Goal: Task Accomplishment & Management: Manage account settings

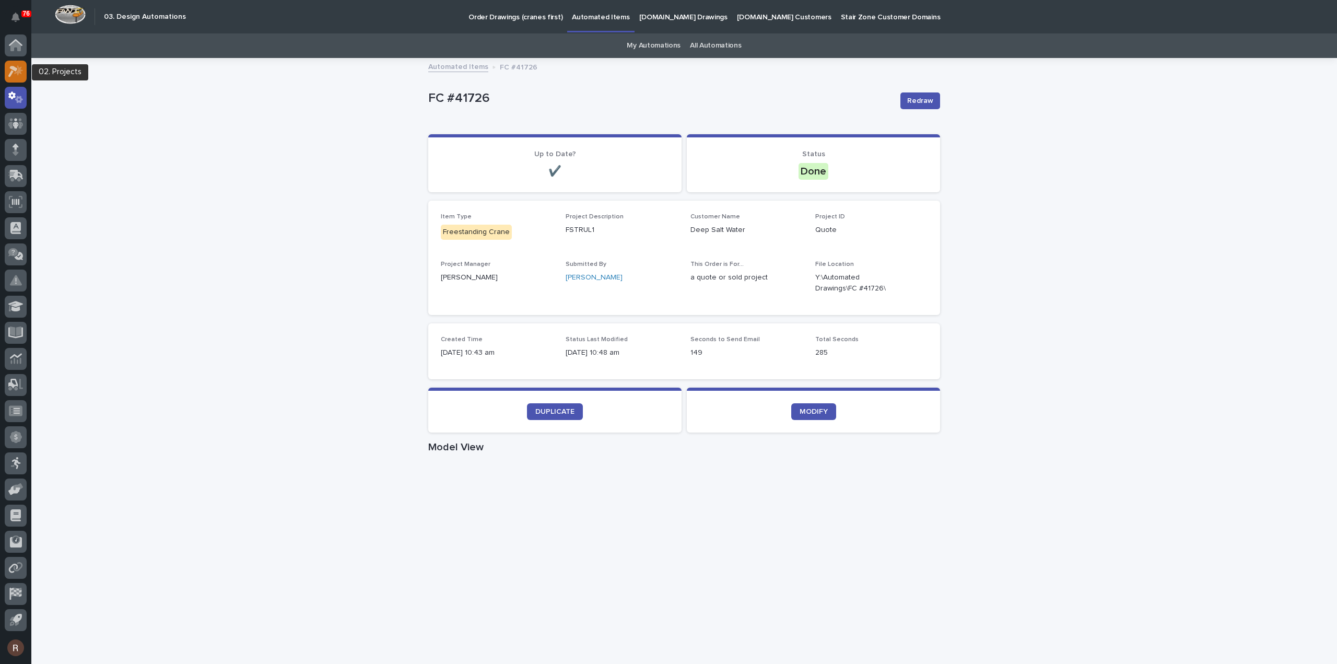
click at [20, 77] on icon at bounding box center [15, 71] width 15 height 12
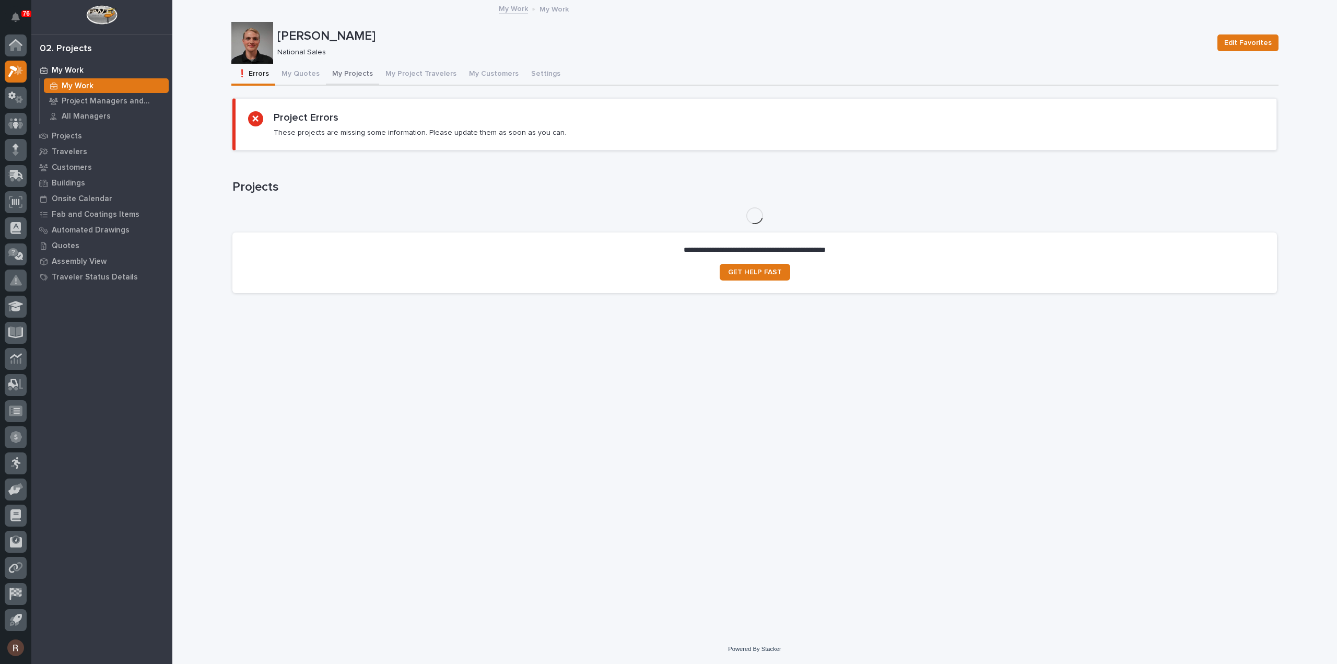
click at [344, 74] on button "My Projects" at bounding box center [352, 75] width 53 height 22
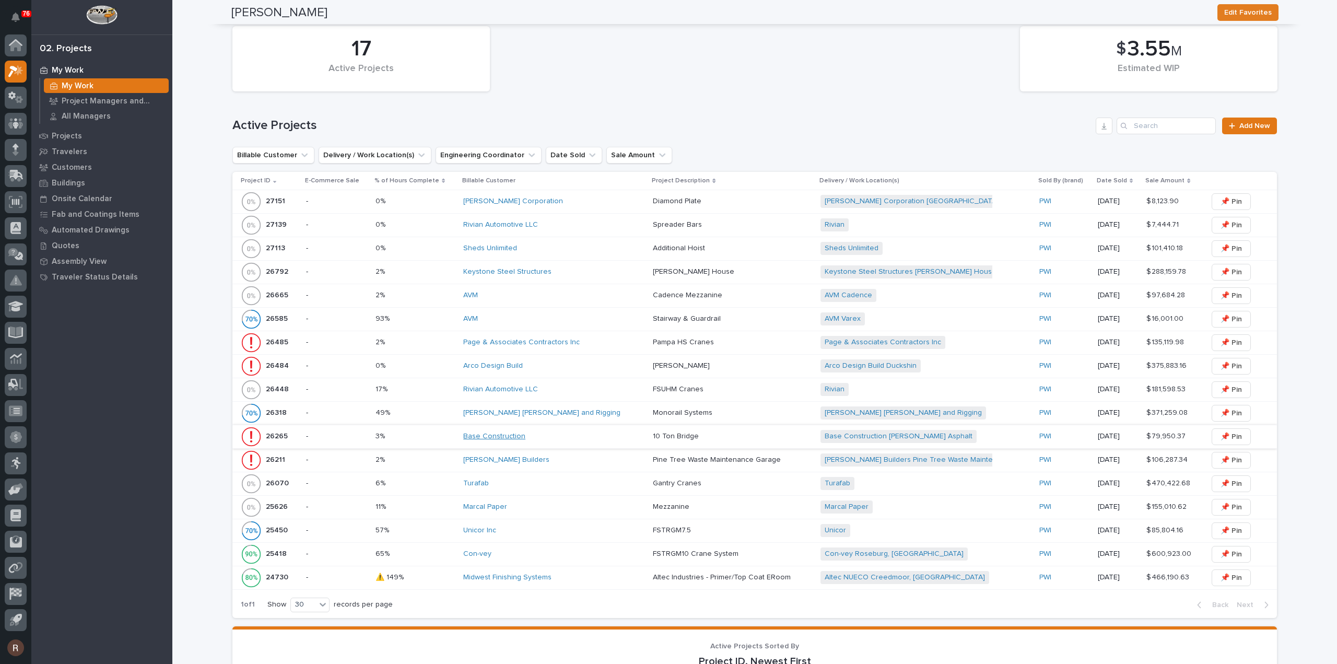
scroll to position [522, 0]
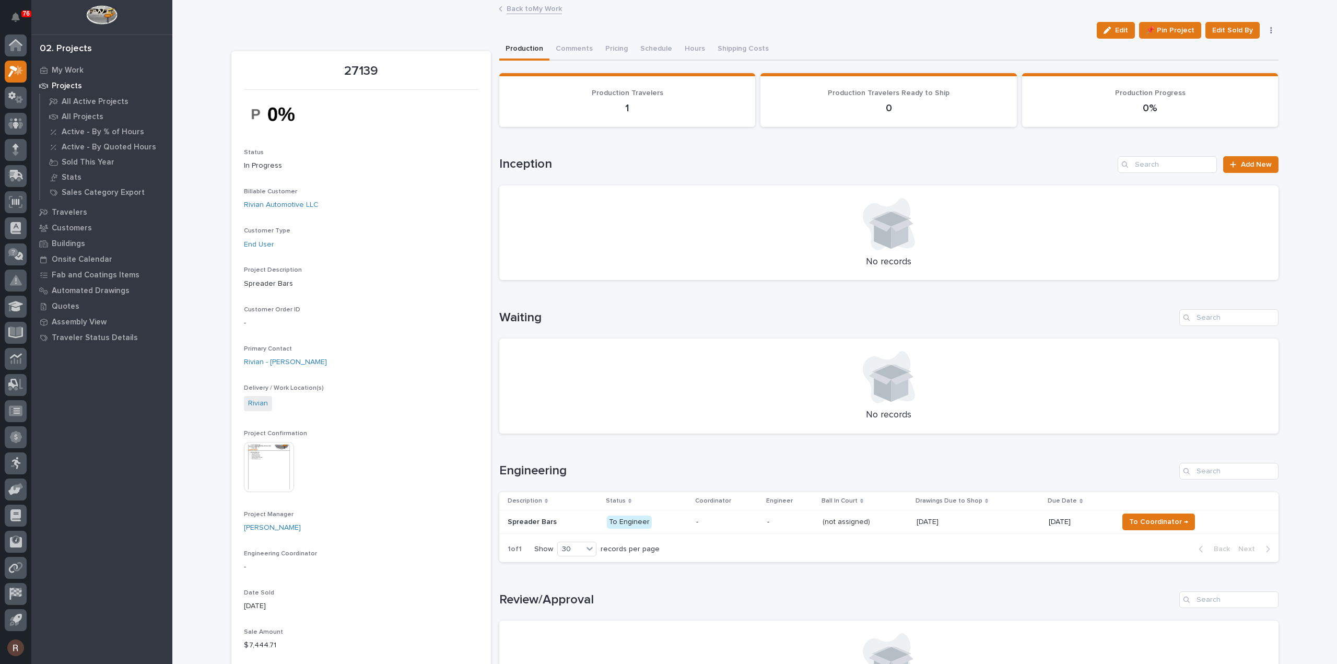
click at [523, 5] on link "Back to My Work" at bounding box center [534, 8] width 55 height 12
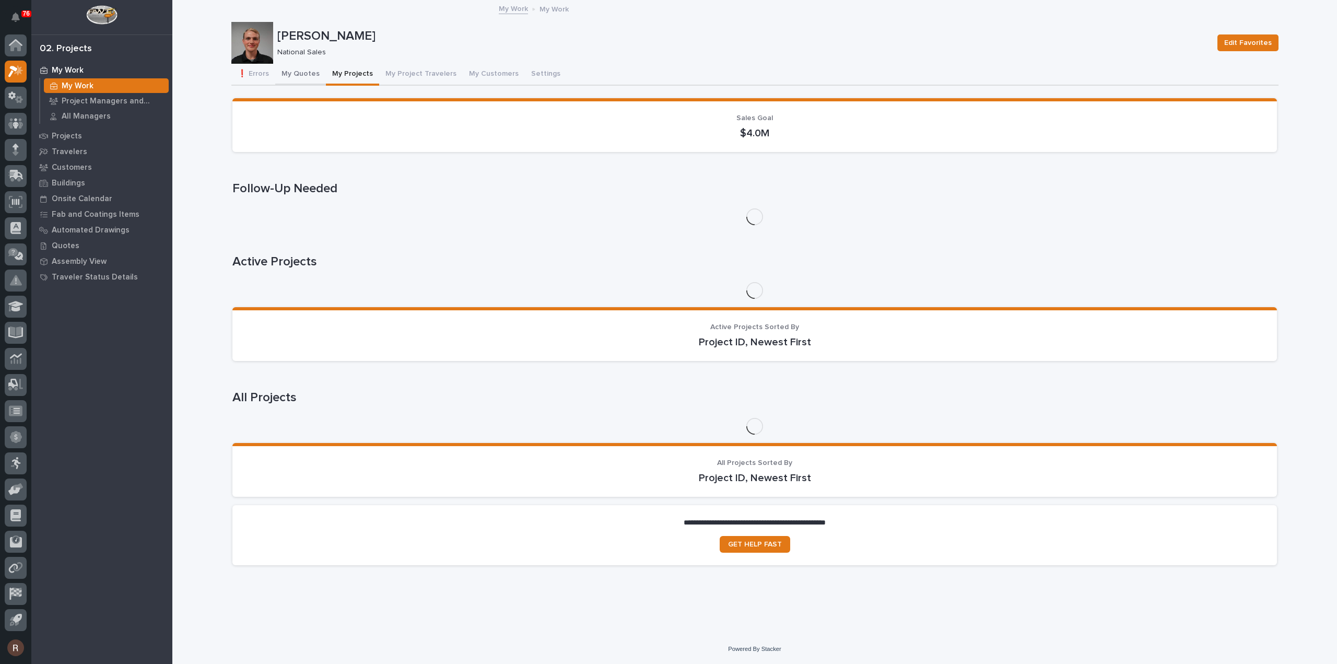
click at [305, 78] on button "My Quotes" at bounding box center [300, 75] width 51 height 22
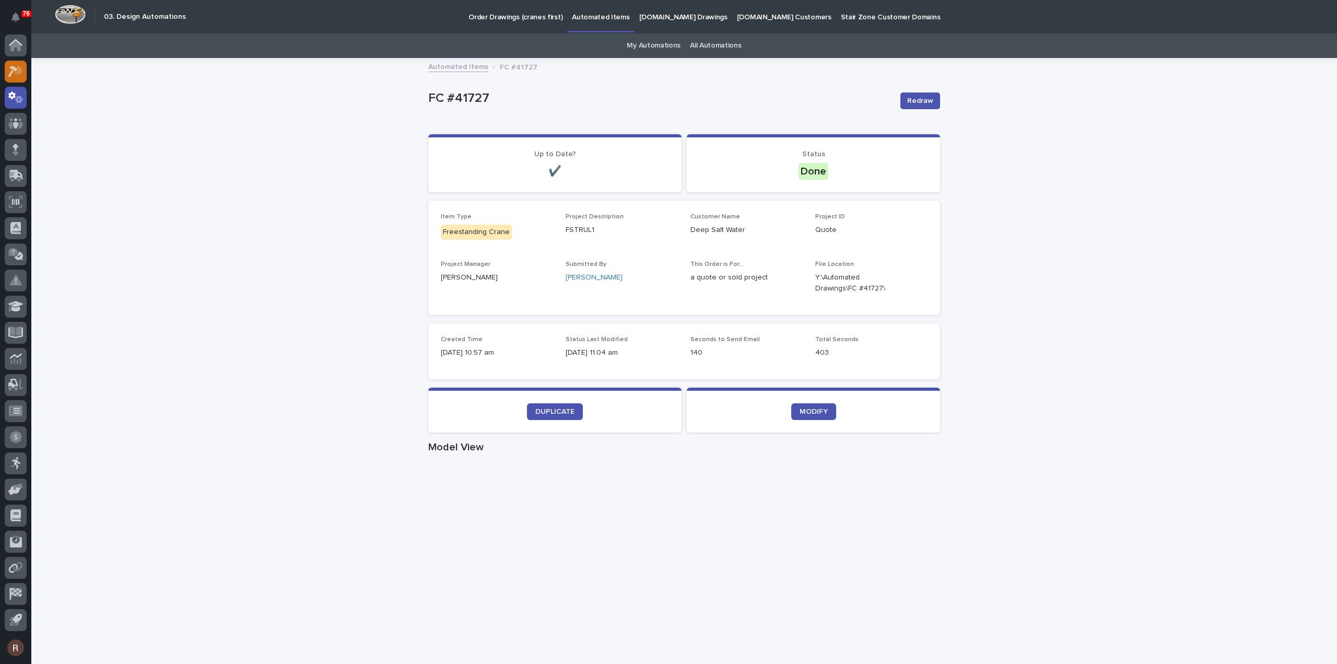
click at [16, 76] on icon at bounding box center [15, 71] width 15 height 12
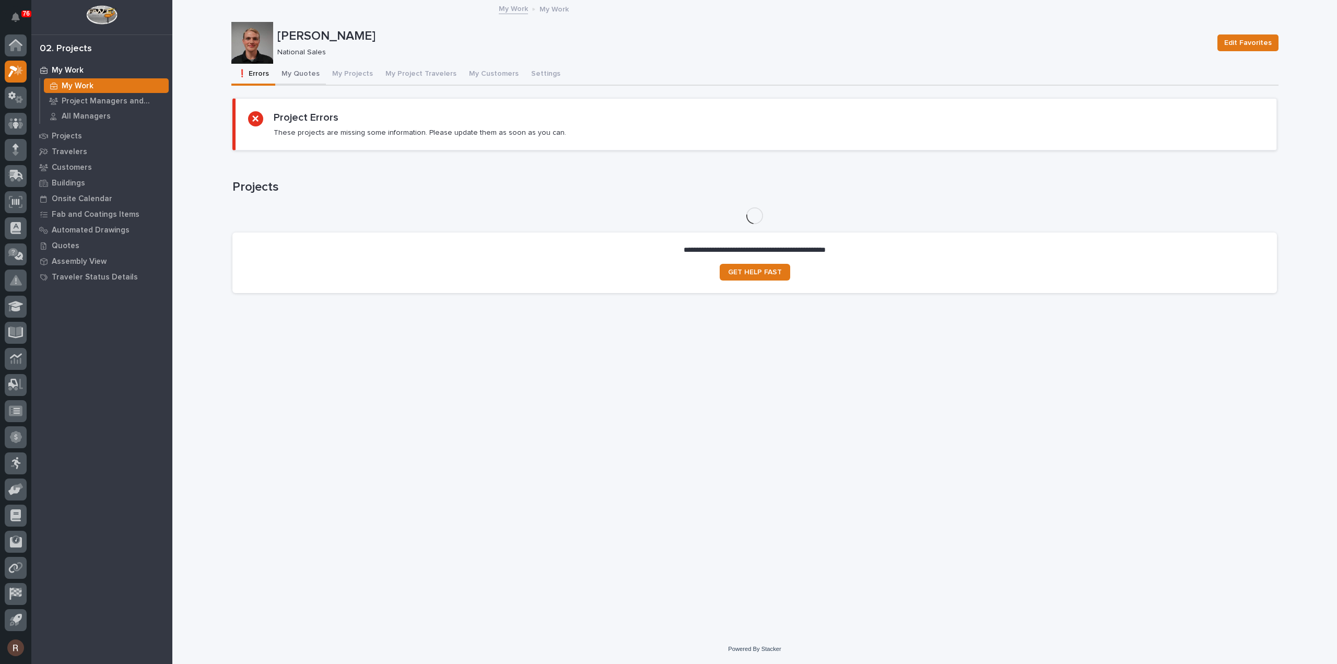
click at [306, 78] on button "My Quotes" at bounding box center [300, 75] width 51 height 22
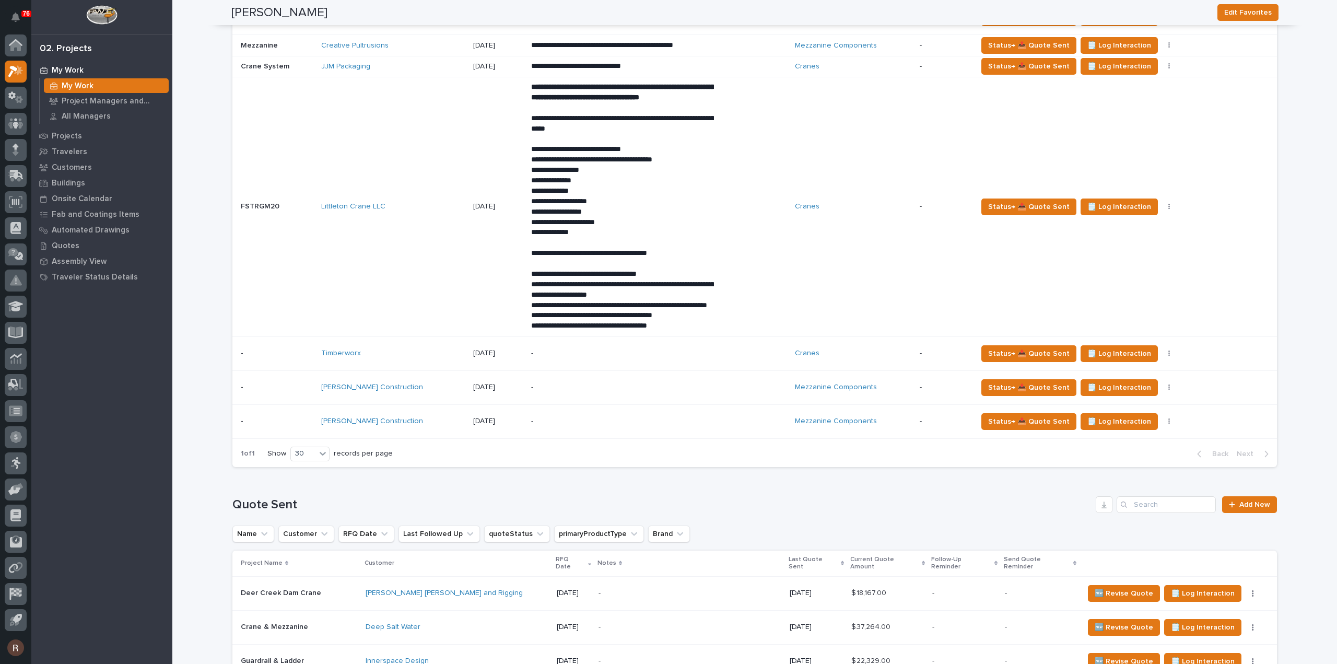
scroll to position [157, 0]
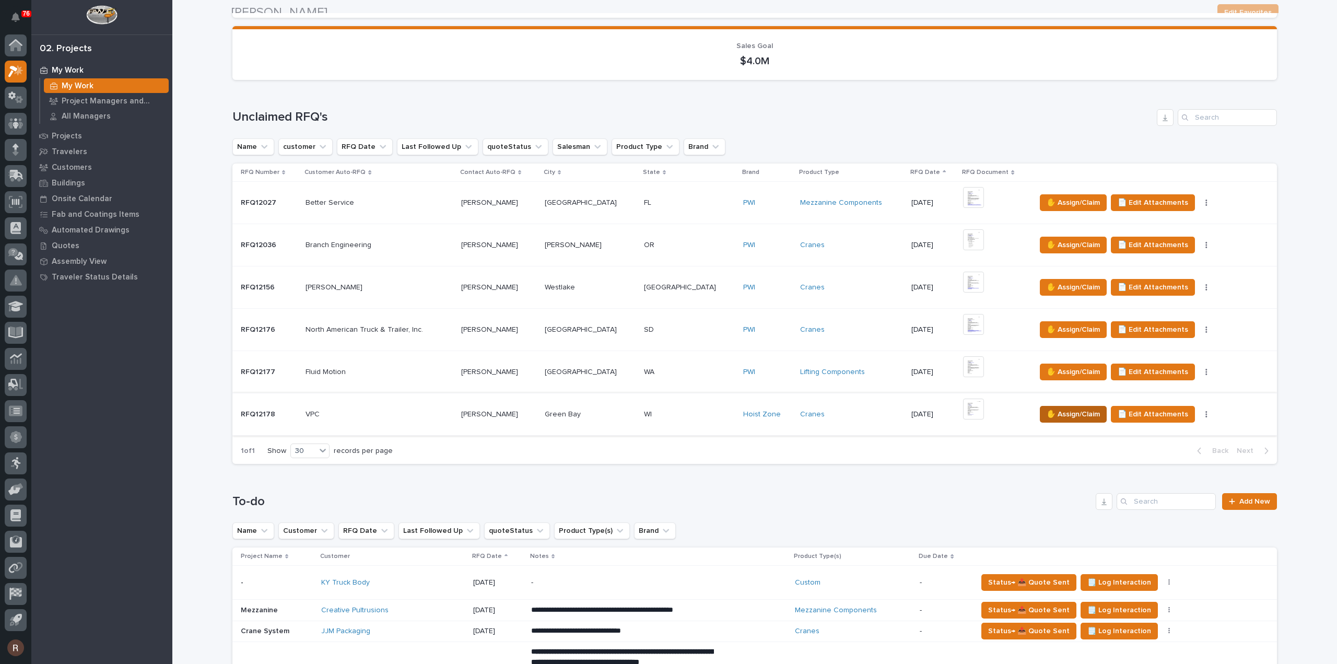
click at [1065, 413] on span "✋ Assign/Claim" at bounding box center [1073, 414] width 53 height 13
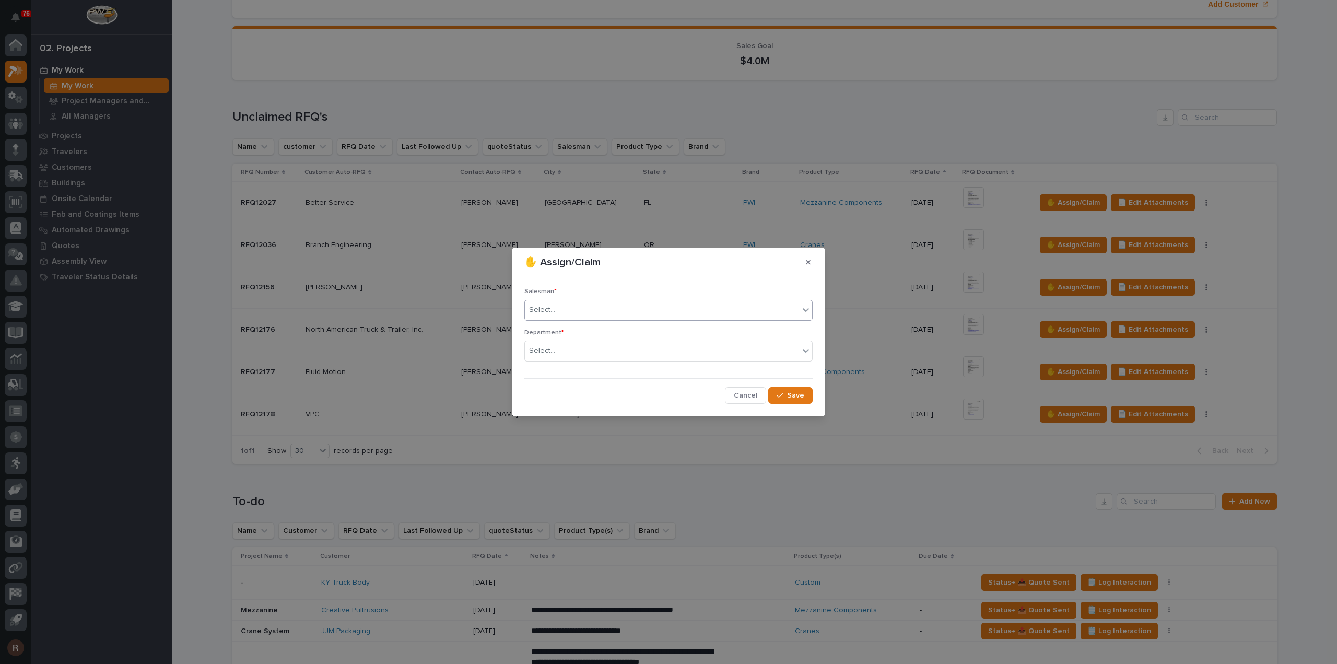
click at [556, 315] on div at bounding box center [556, 309] width 1 height 11
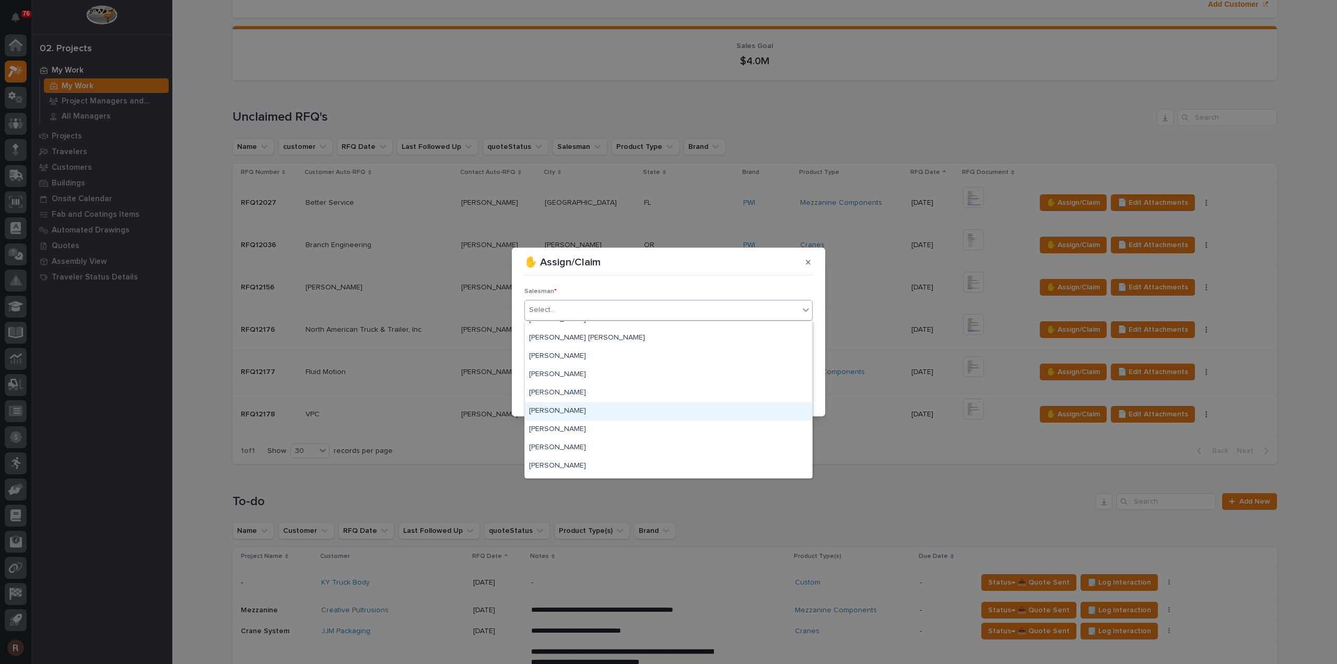
click at [563, 413] on div "[PERSON_NAME]" at bounding box center [668, 411] width 287 height 18
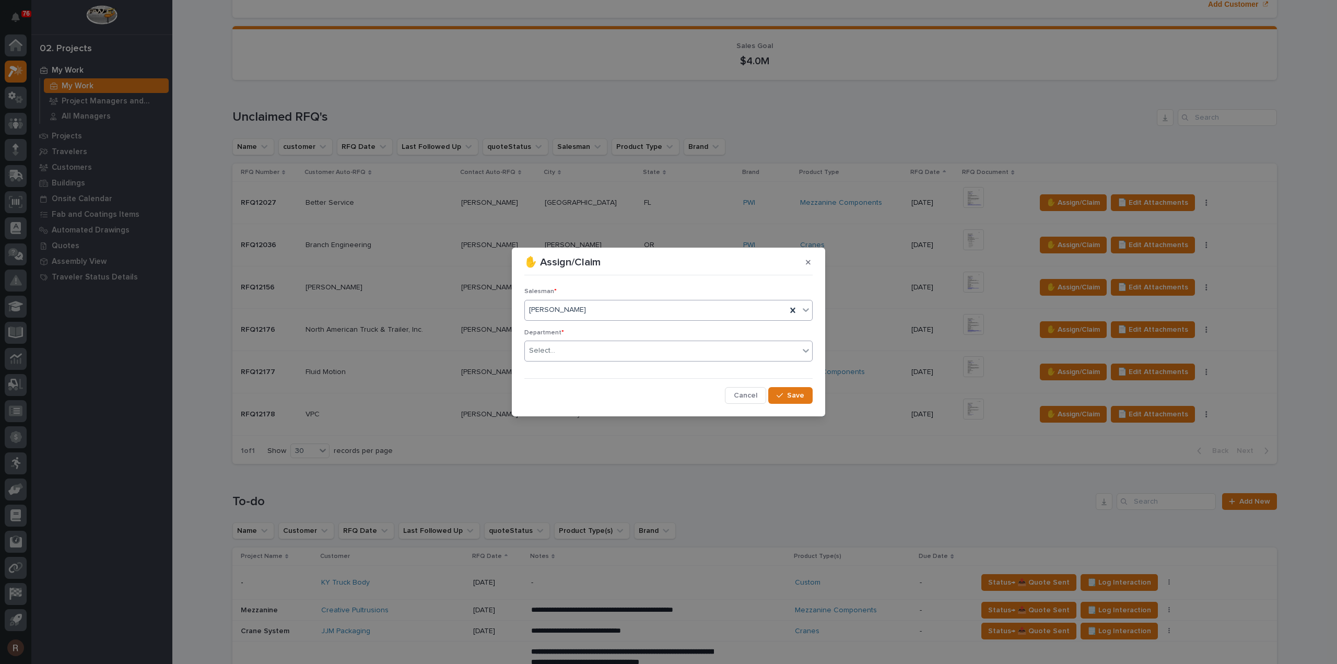
click at [567, 354] on div "Select..." at bounding box center [662, 350] width 274 height 17
click at [561, 367] on span "National Sales" at bounding box center [555, 369] width 53 height 11
click at [797, 396] on span "Save" at bounding box center [795, 395] width 17 height 9
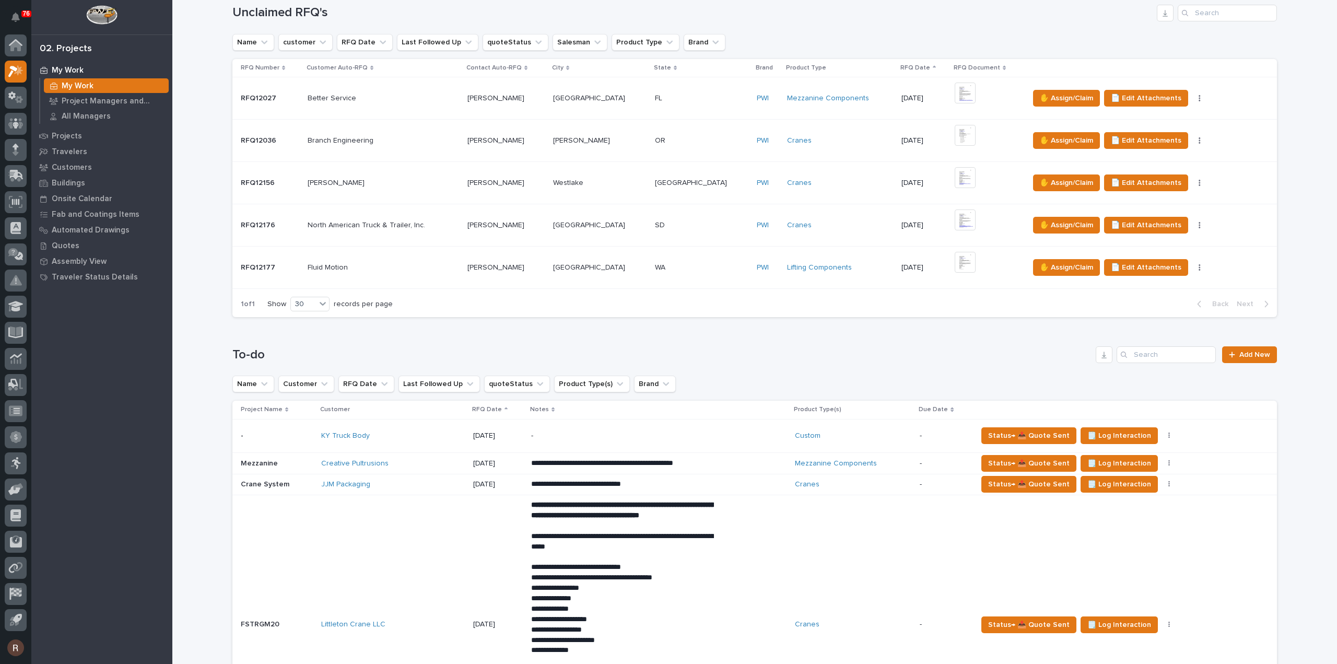
scroll to position [574, 0]
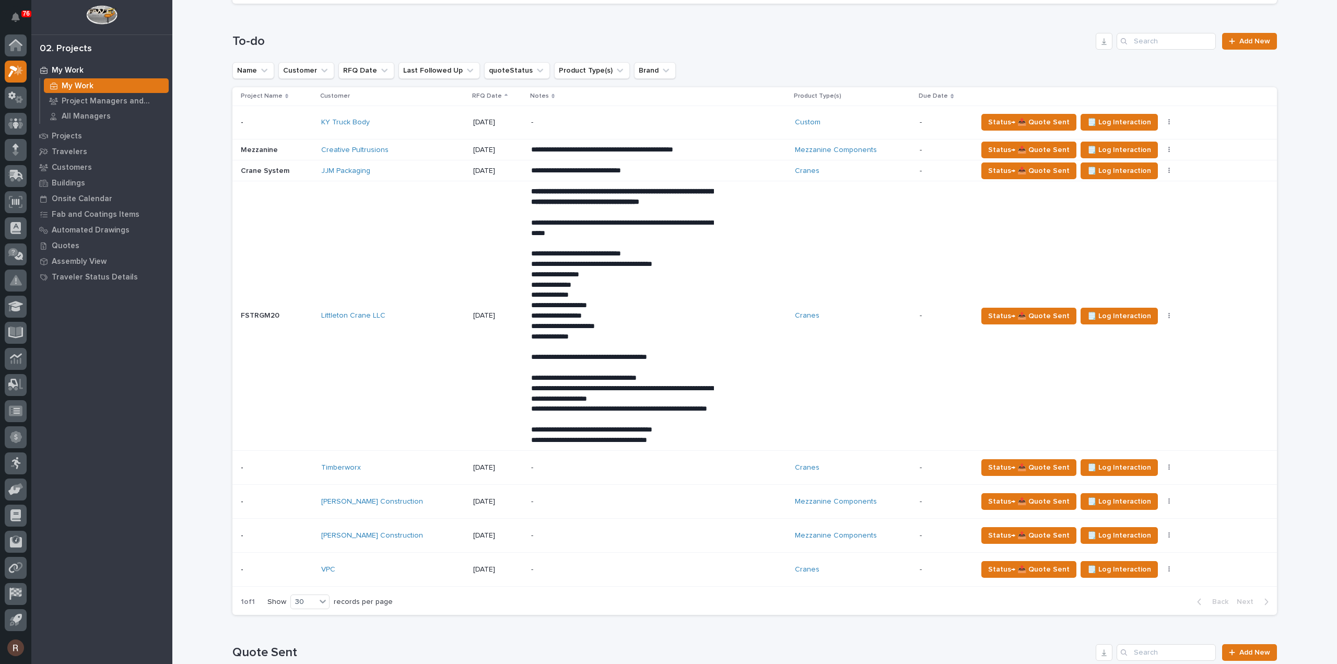
click at [376, 574] on div "VPC" at bounding box center [393, 569] width 144 height 9
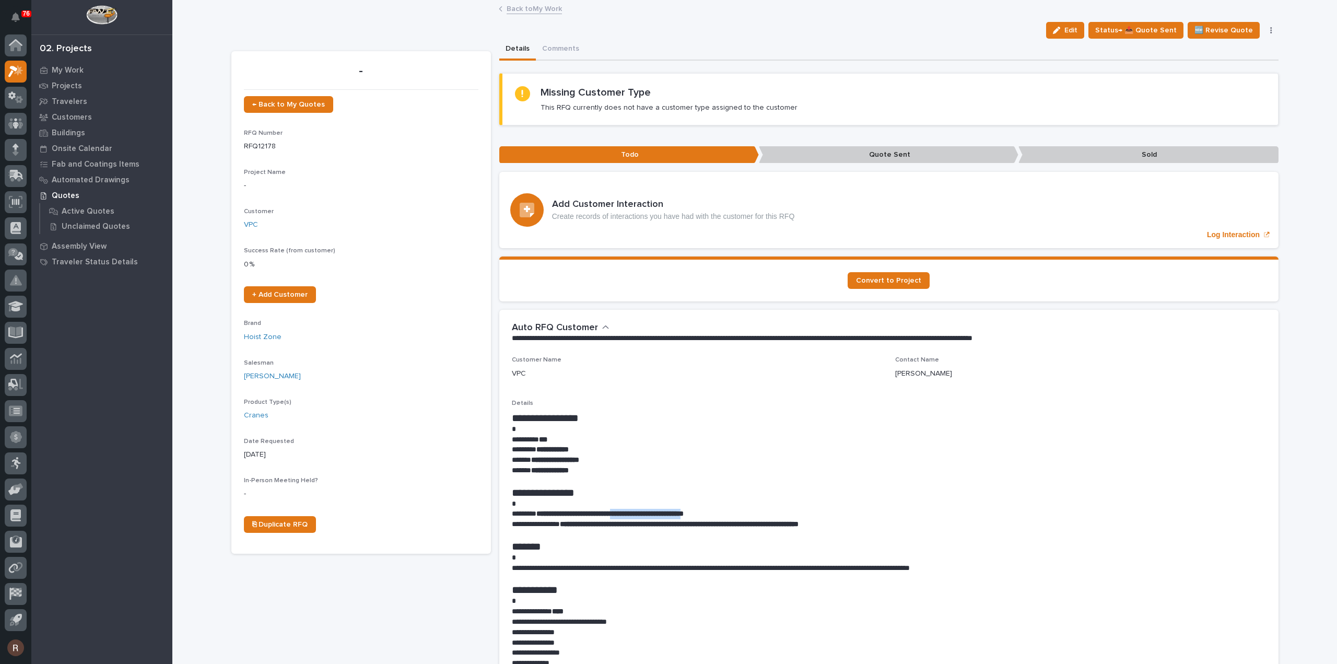
drag, startPoint x: 633, startPoint y: 512, endPoint x: 730, endPoint y: 516, distance: 96.2
click at [684, 516] on strong "**********" at bounding box center [609, 513] width 147 height 7
drag, startPoint x: 804, startPoint y: 490, endPoint x: 779, endPoint y: 487, distance: 25.3
click at [804, 490] on h1 "**********" at bounding box center [889, 492] width 754 height 13
click at [510, 5] on link "Back to My Work" at bounding box center [534, 8] width 55 height 12
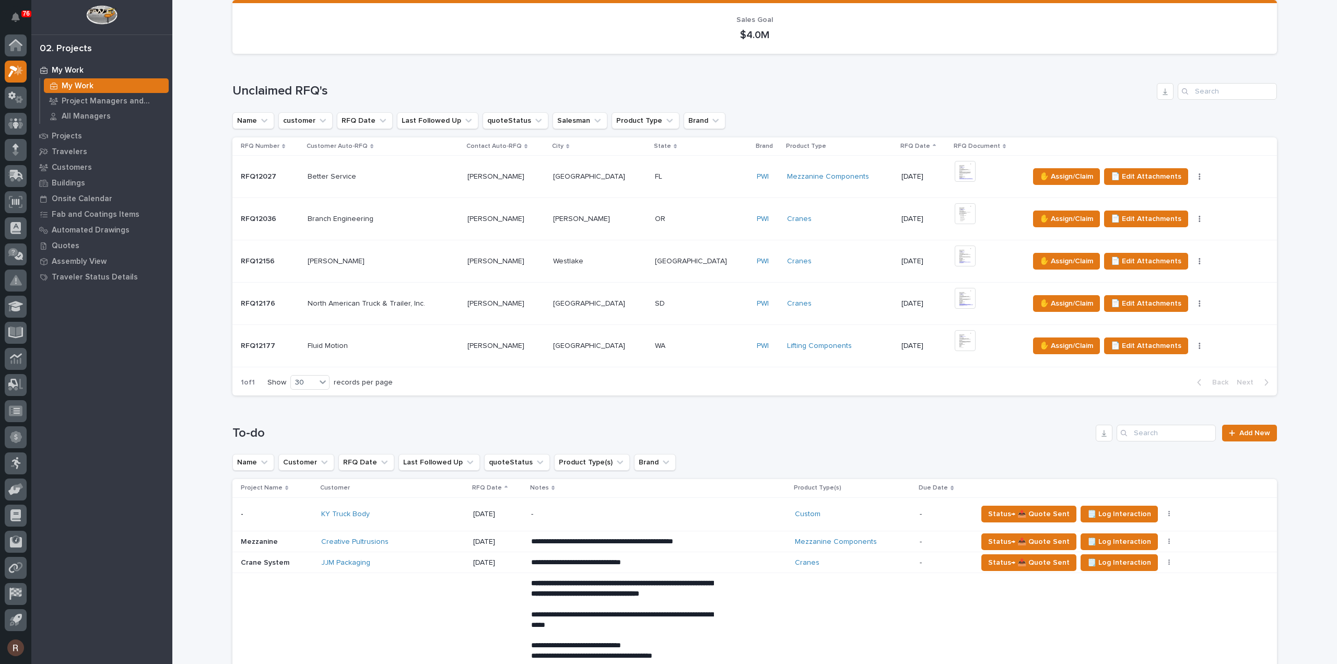
scroll to position [261, 0]
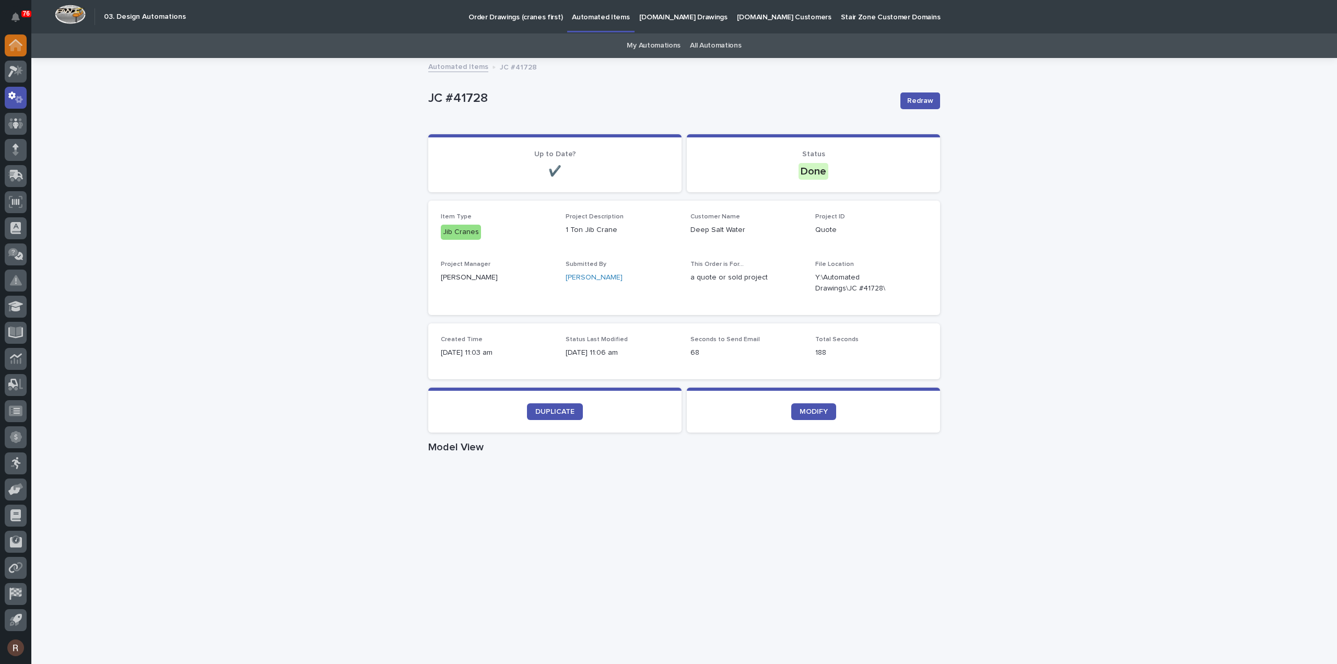
drag, startPoint x: 81, startPoint y: 3, endPoint x: 16, endPoint y: 46, distance: 78.2
click at [16, 46] on icon at bounding box center [15, 46] width 10 height 10
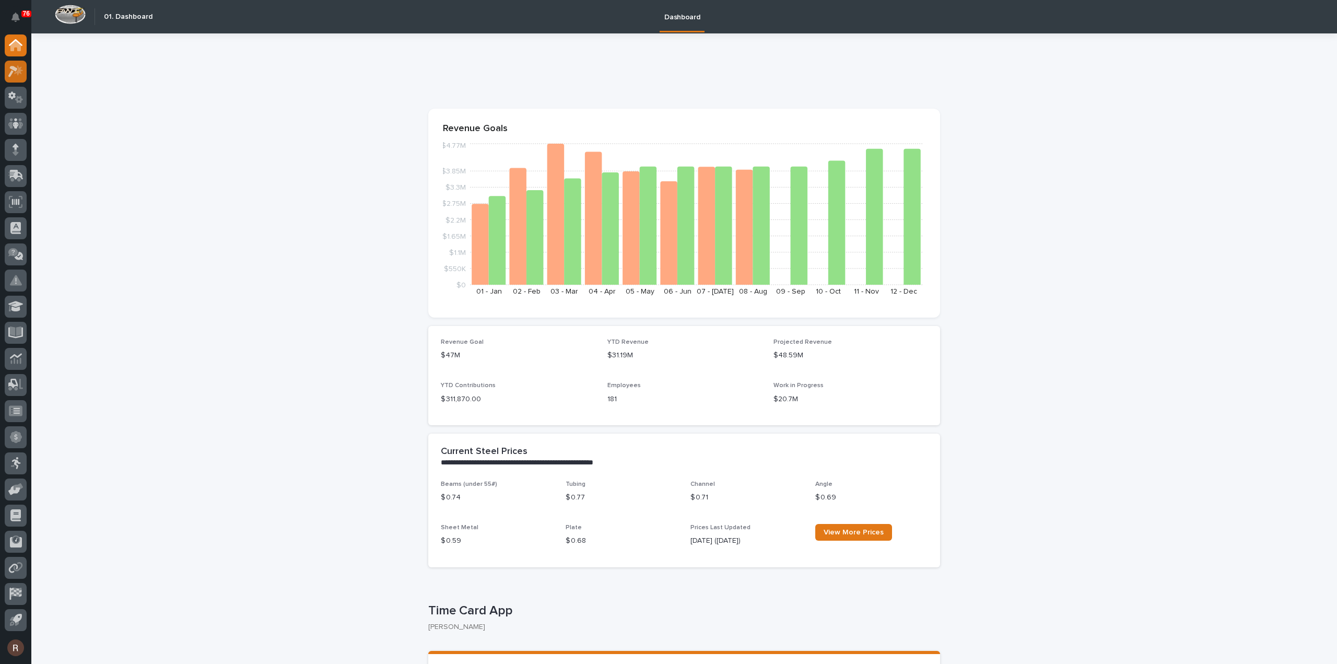
click at [19, 72] on icon at bounding box center [18, 70] width 9 height 10
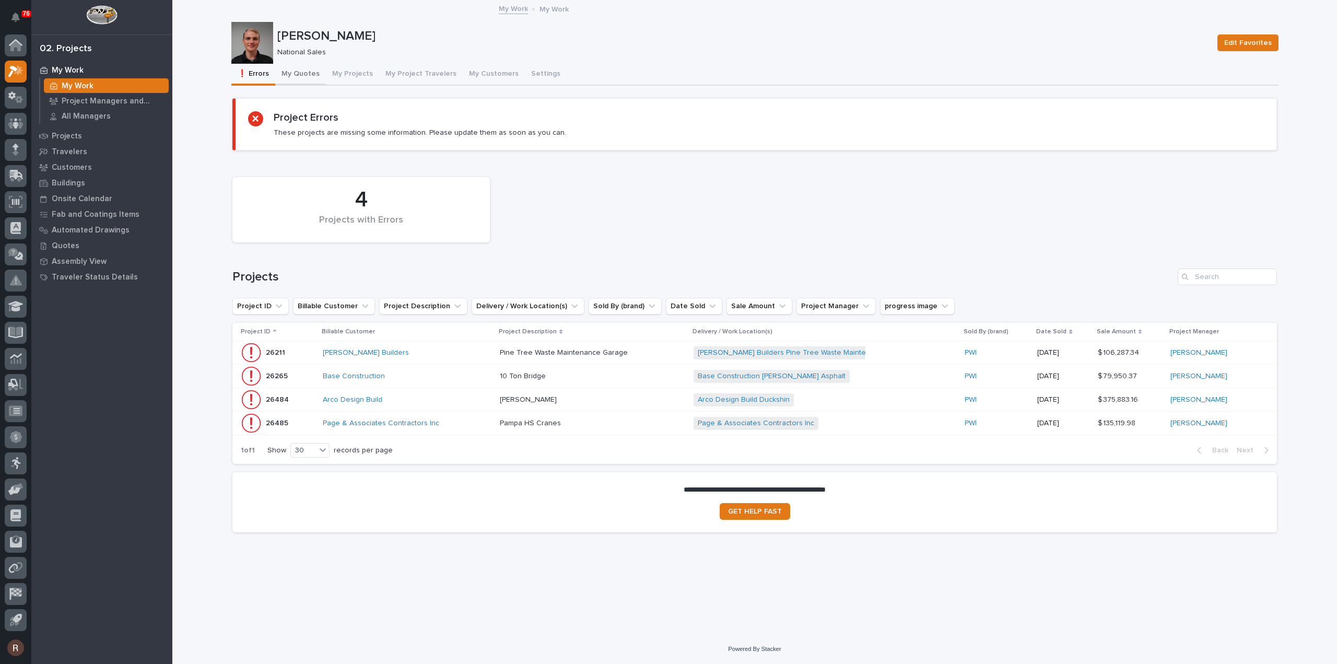
click at [308, 76] on button "My Quotes" at bounding box center [300, 75] width 51 height 22
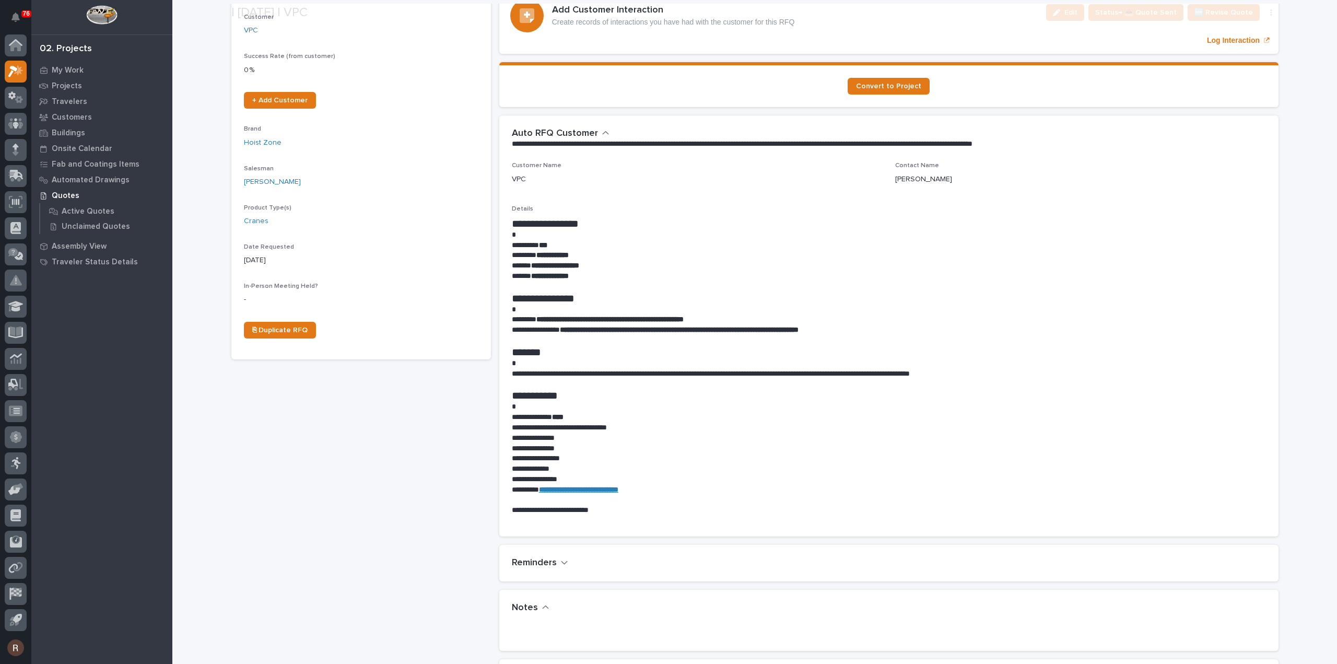
scroll to position [209, 0]
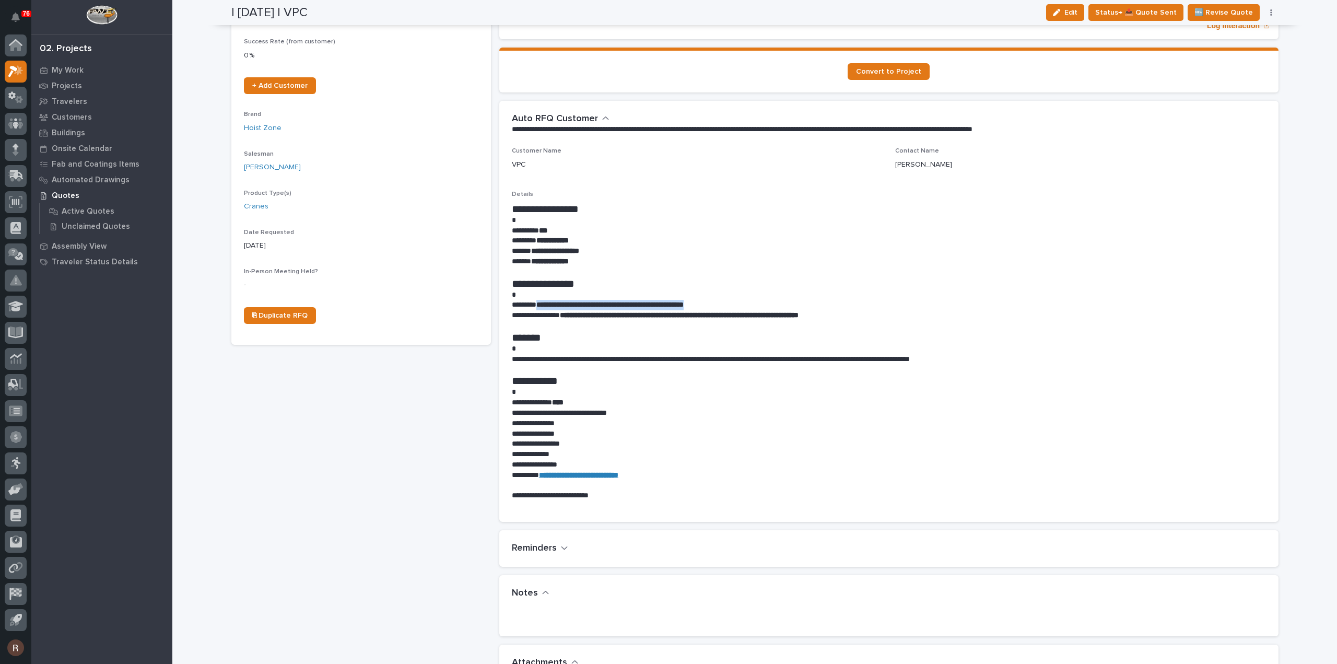
drag, startPoint x: 539, startPoint y: 302, endPoint x: 735, endPoint y: 304, distance: 196.4
click at [735, 304] on p "**********" at bounding box center [889, 305] width 754 height 10
copy strong "**********"
